Goal: Submit feedback/report problem: Submit feedback/report problem

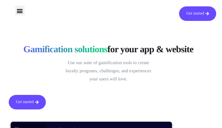
type input "TfreNcPHPpvIzPy"
type input "[EMAIL_ADDRESS][DOMAIN_NAME]"
type input "IhgTMNcJcs"
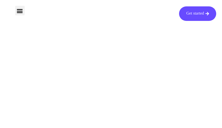
type input "gWXcKpQV"
type input "[EMAIL_ADDRESS][DOMAIN_NAME]"
type input "OKldMbBUGTqtB"
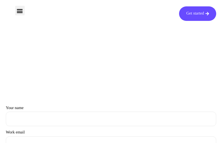
type input "ZaSNjAGUoiJ"
type input "[EMAIL_ADDRESS][DOMAIN_NAME]"
type input "npmmixze"
